Goal: Connect with others: Connect with other users

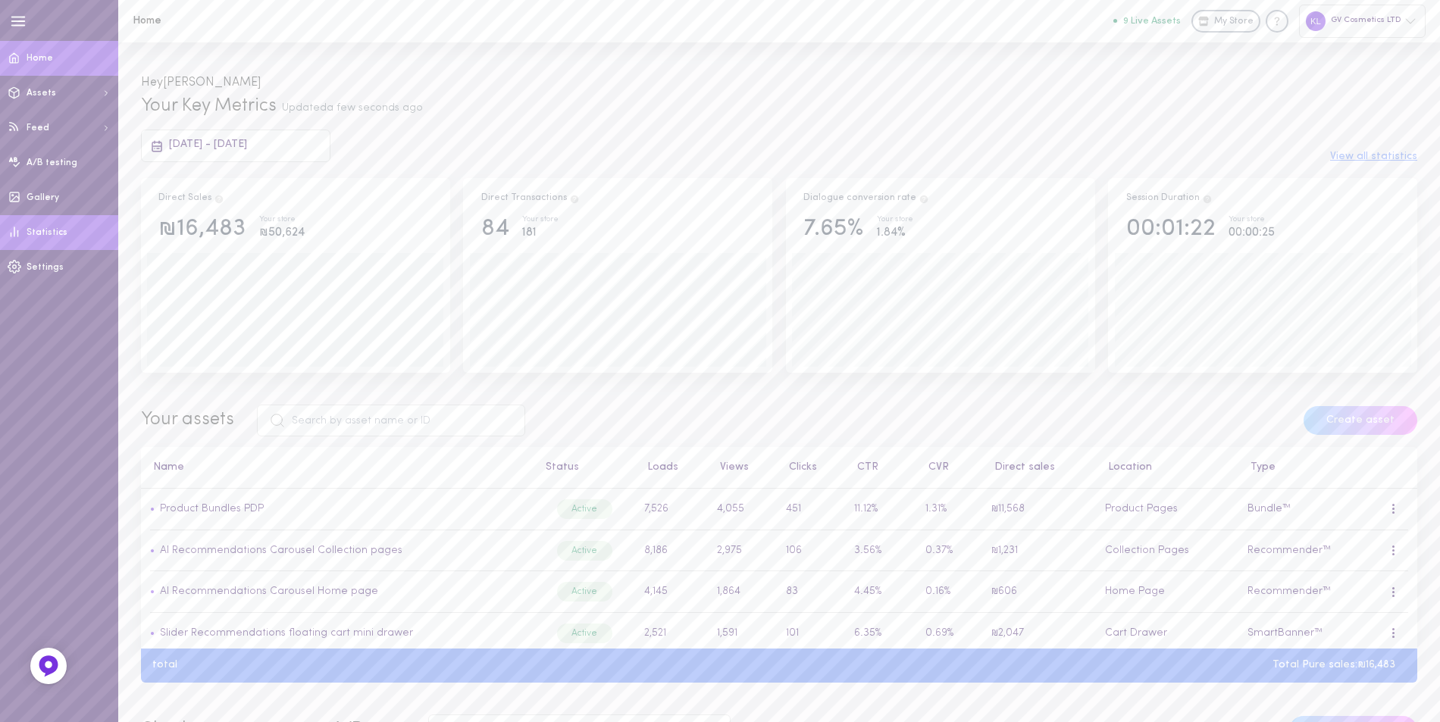
click at [35, 236] on span "Statistics" at bounding box center [47, 232] width 41 height 9
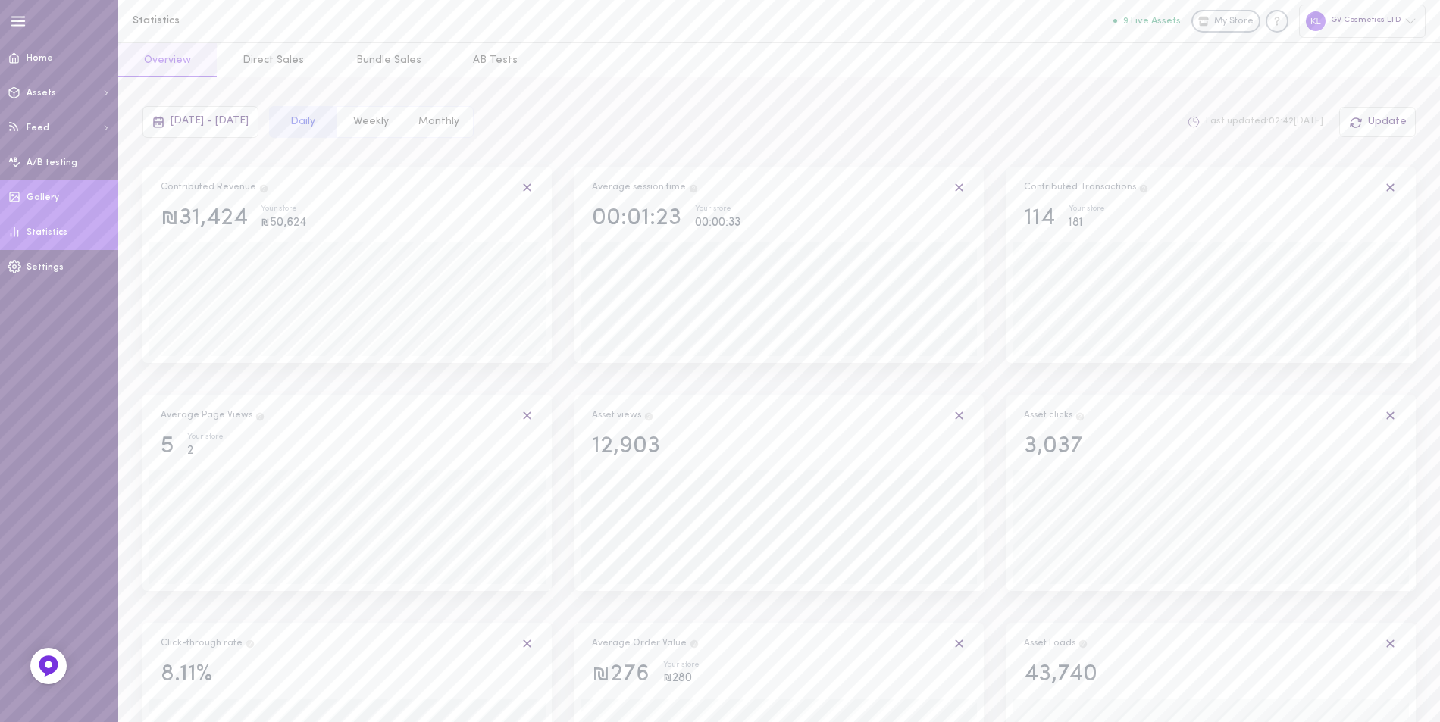
click at [43, 199] on span "Gallery" at bounding box center [43, 197] width 33 height 9
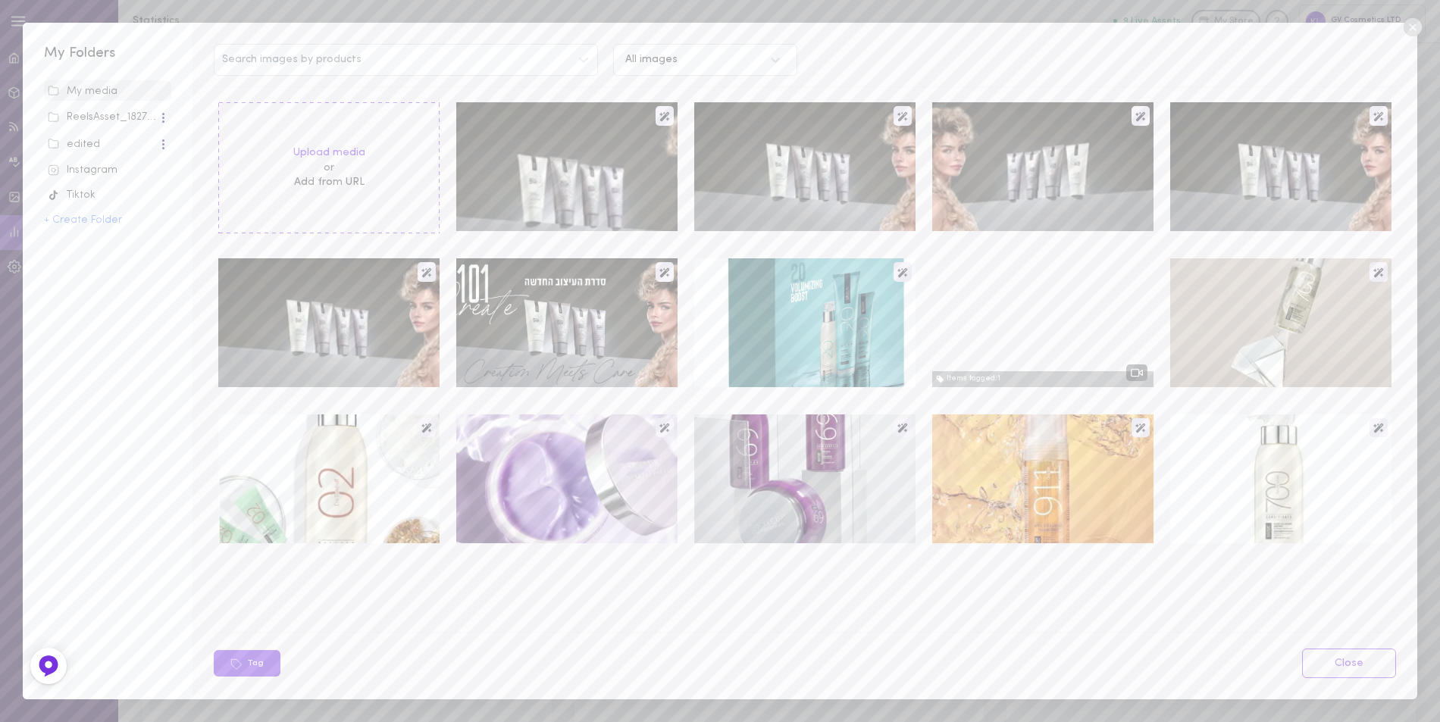
click at [79, 175] on div "Instagram" at bounding box center [108, 170] width 120 height 15
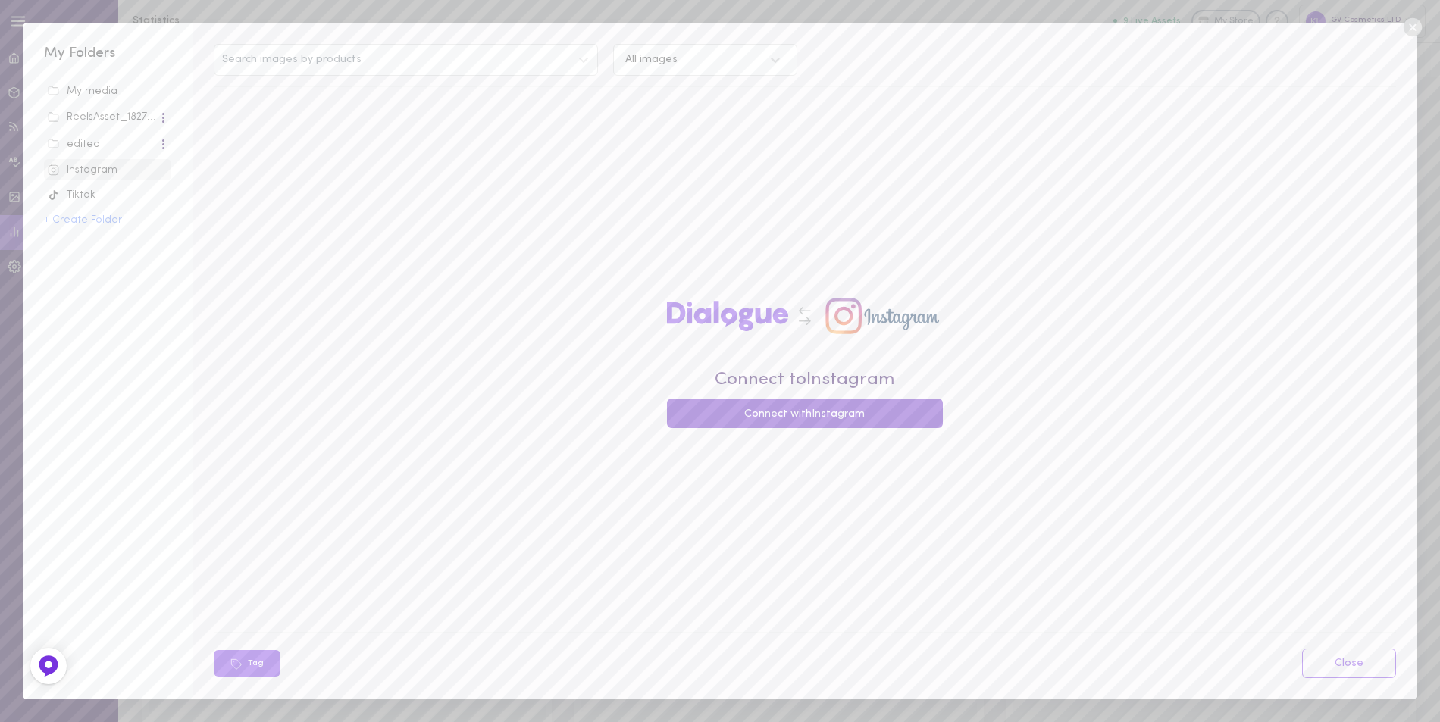
click at [826, 413] on button "Connect with Instagram" at bounding box center [805, 414] width 276 height 30
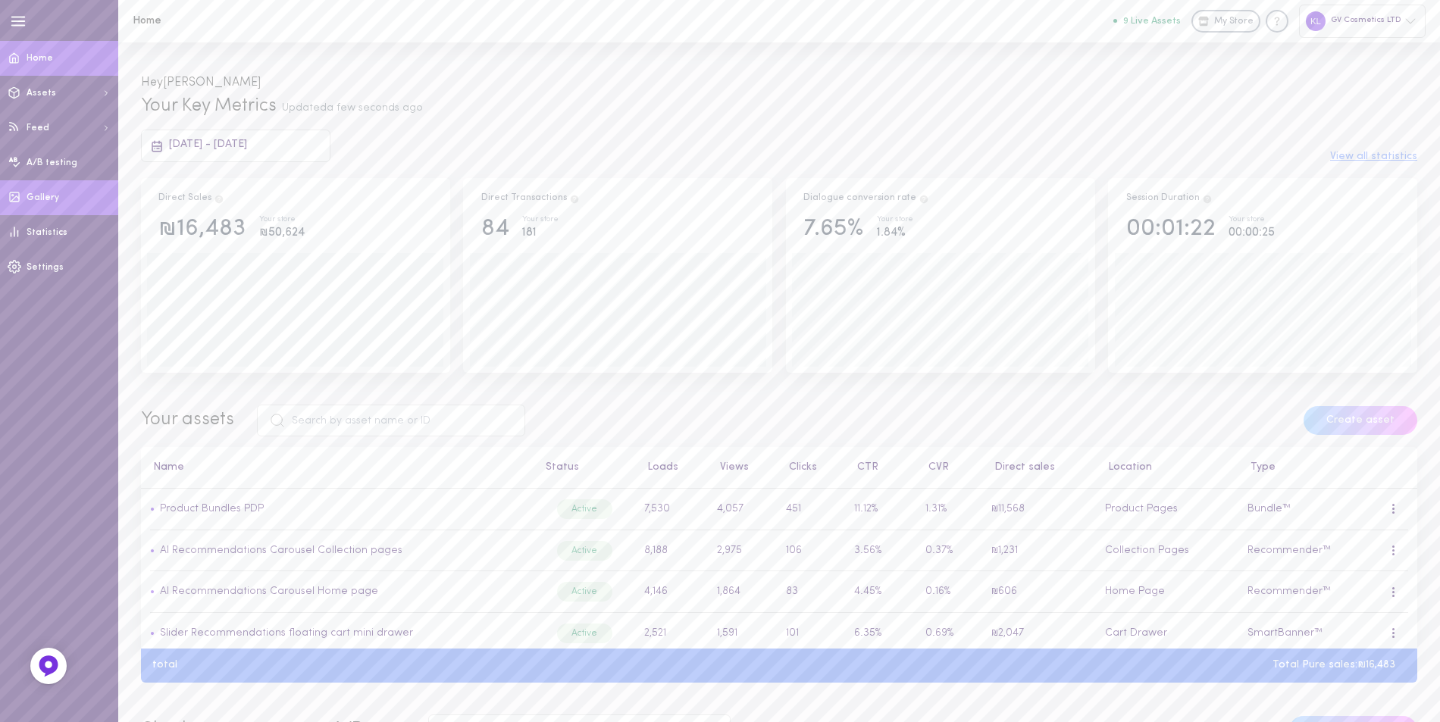
click at [51, 199] on span "Gallery" at bounding box center [43, 197] width 33 height 9
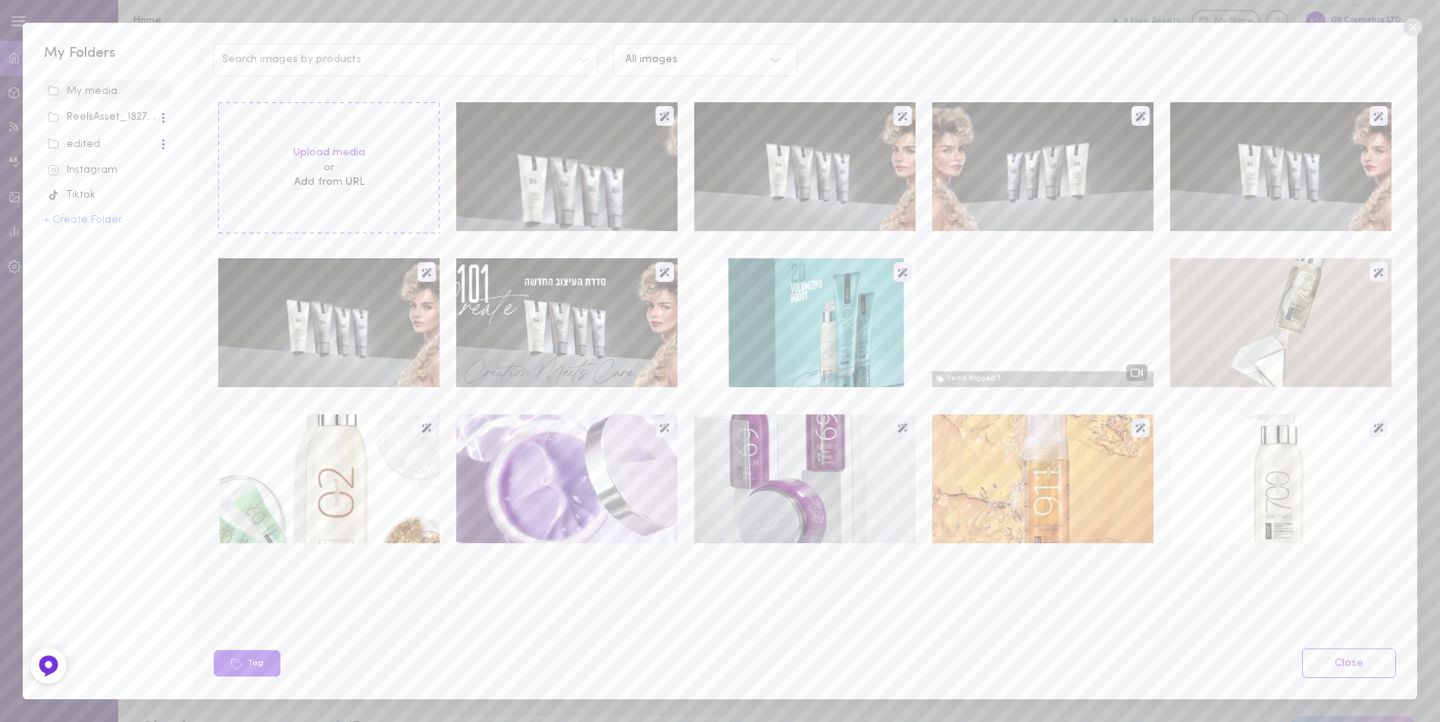
click at [94, 174] on div "Instagram" at bounding box center [108, 170] width 120 height 15
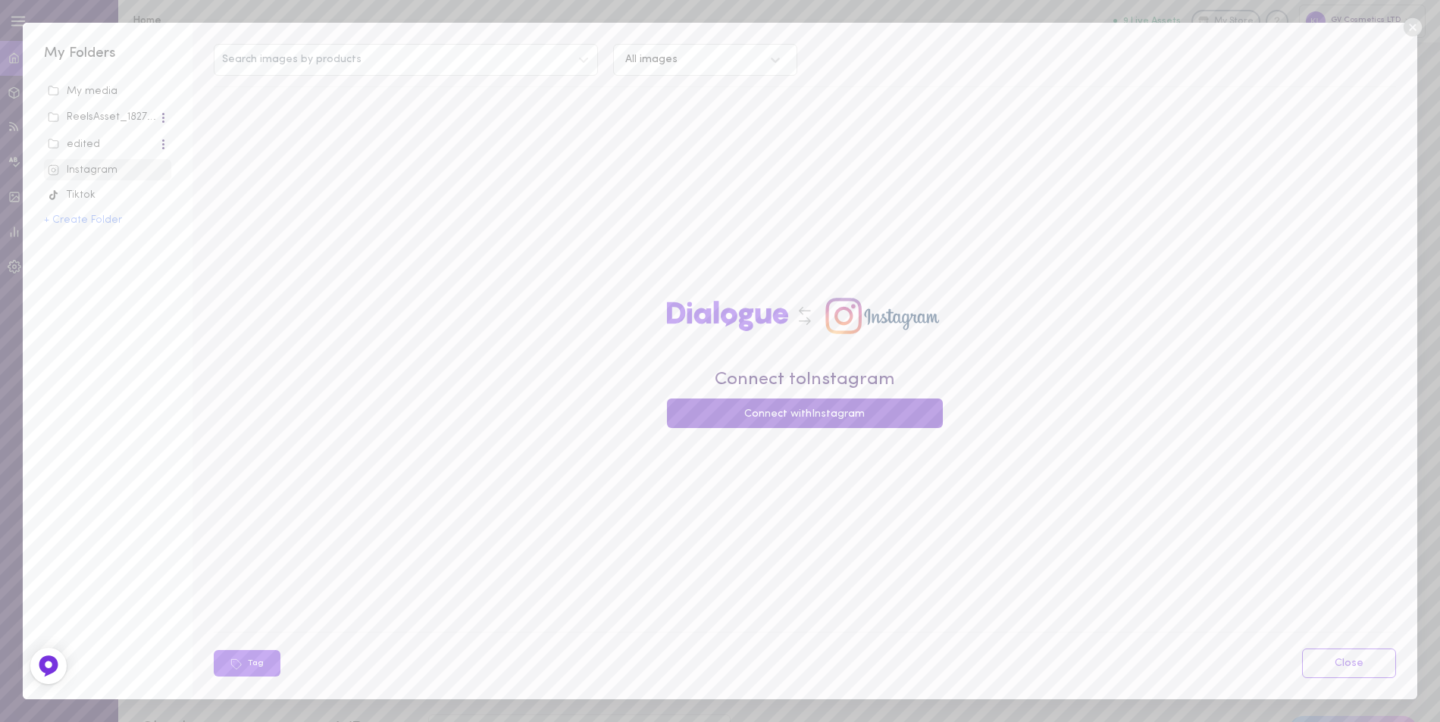
click at [828, 420] on button "Connect with Instagram" at bounding box center [805, 414] width 276 height 30
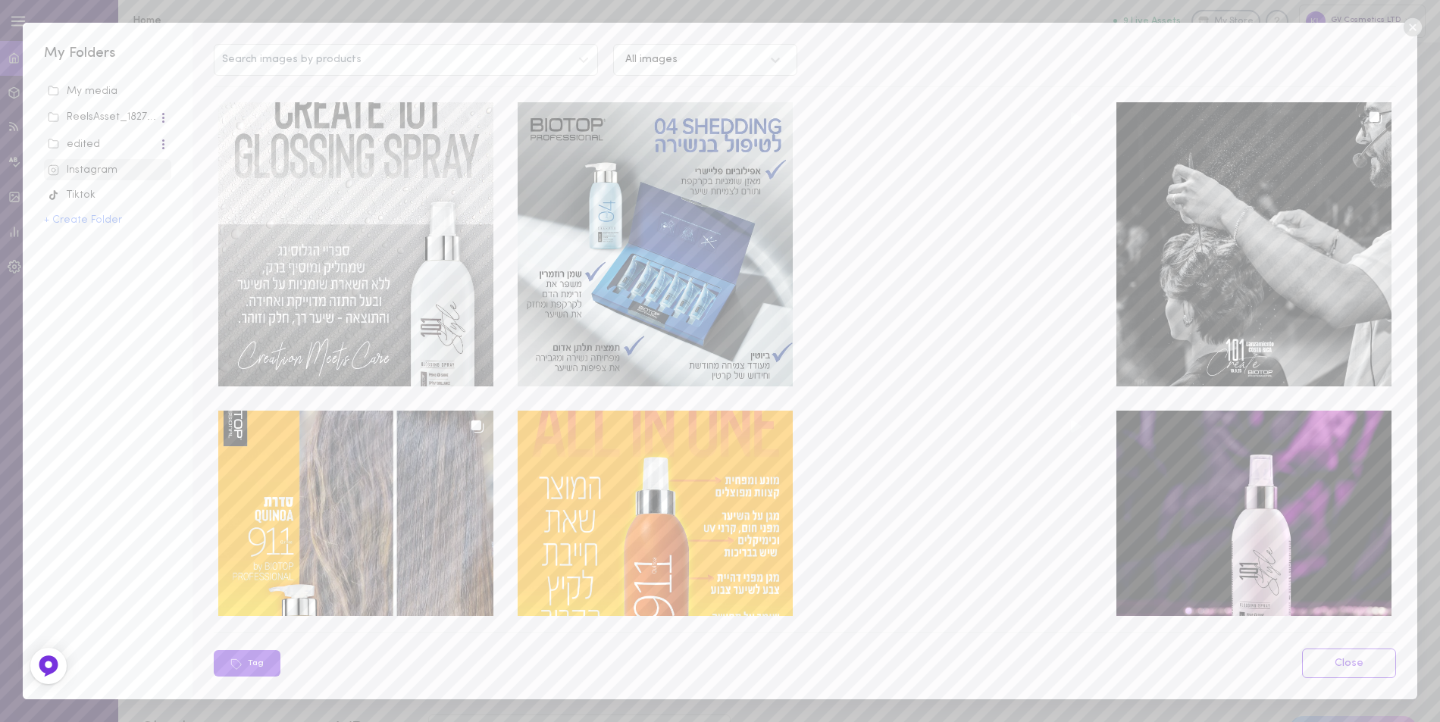
click at [1416, 32] on icon at bounding box center [1412, 27] width 18 height 18
